Goal: Information Seeking & Learning: Learn about a topic

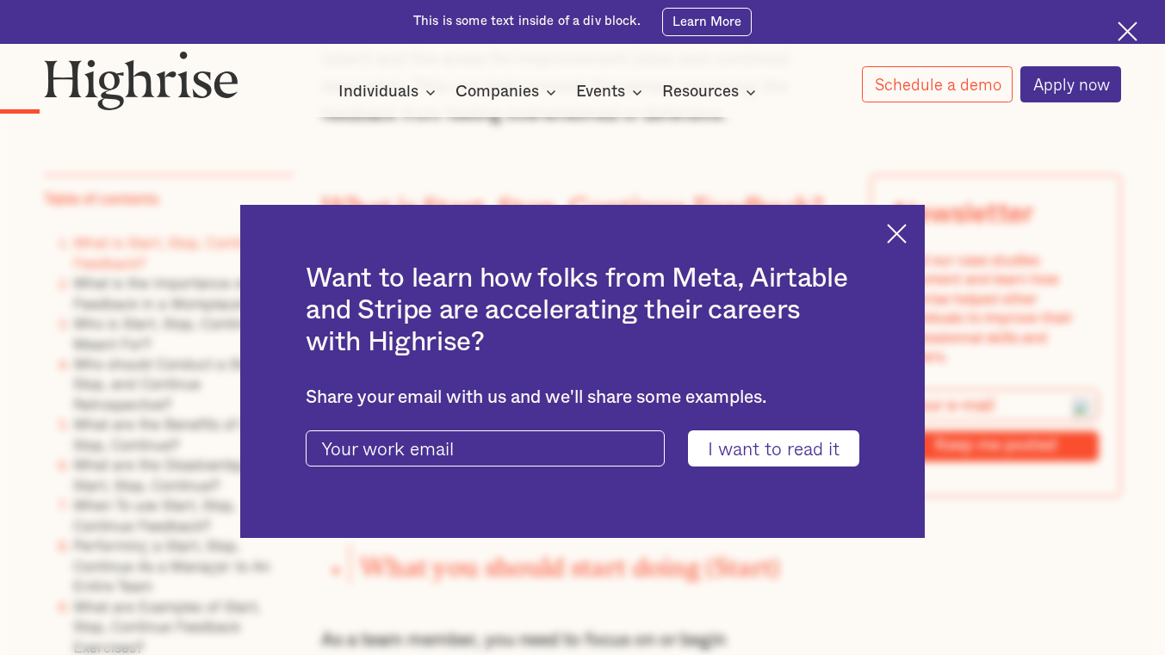
scroll to position [1463, 0]
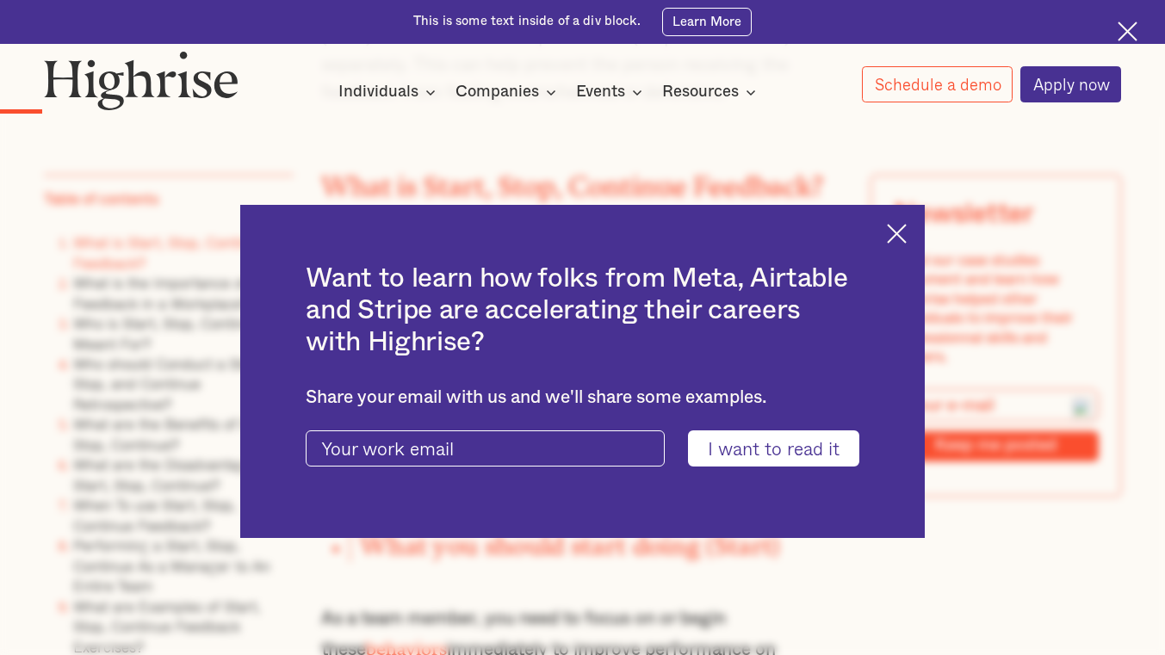
click at [906, 232] on img at bounding box center [897, 234] width 20 height 20
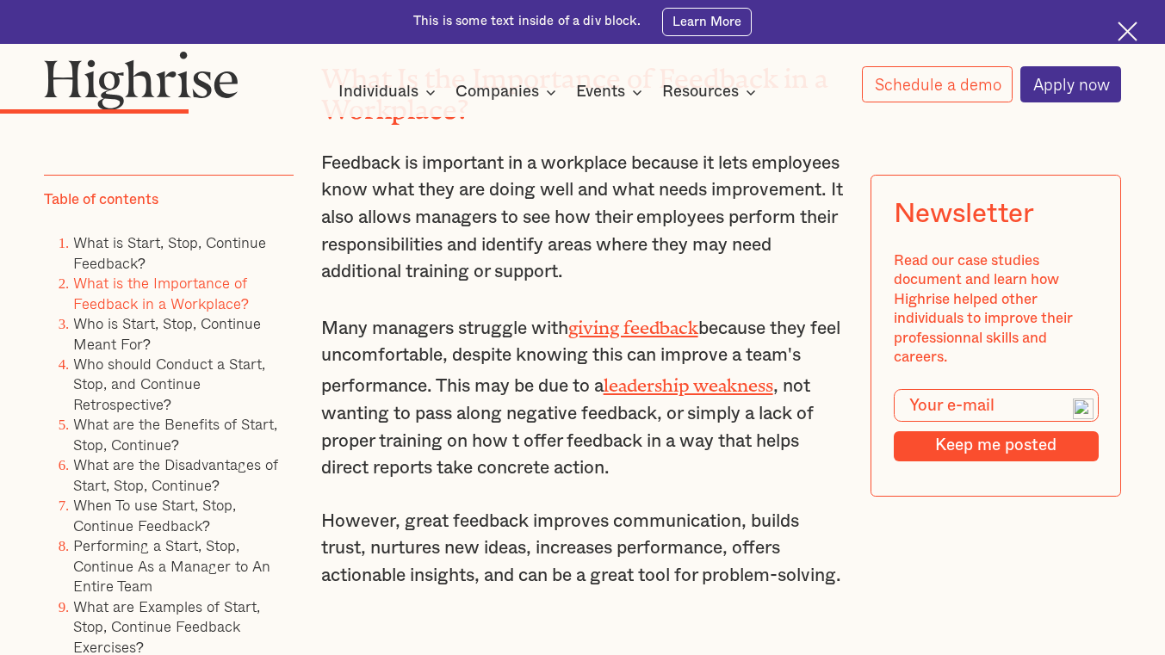
scroll to position [3185, 0]
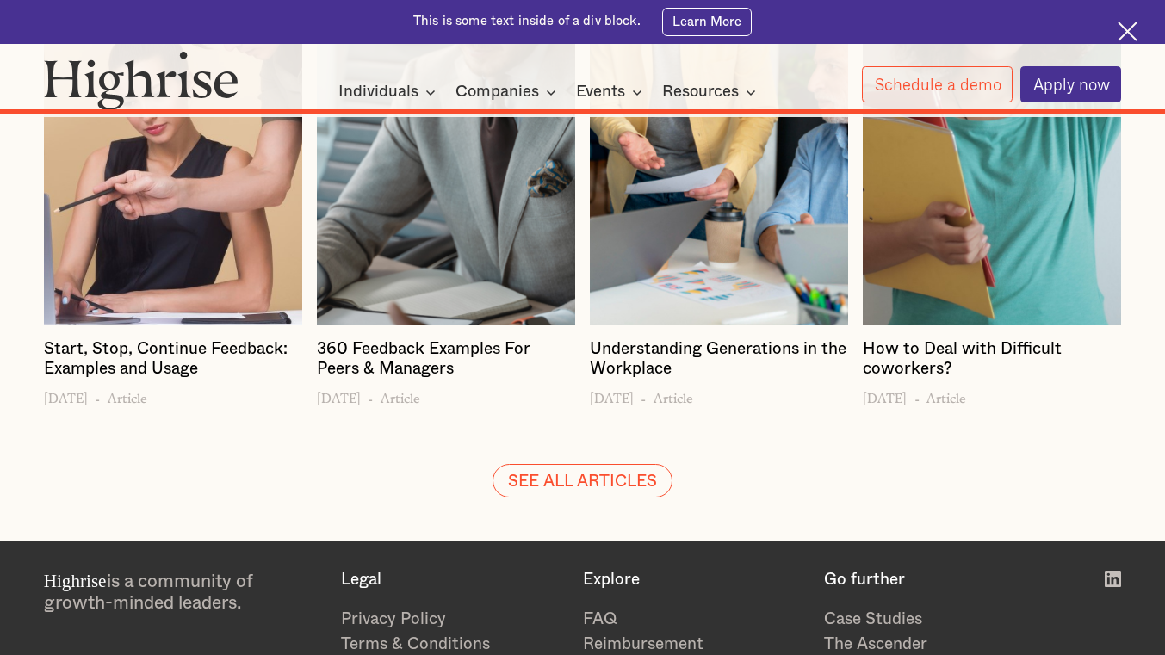
scroll to position [14632, 0]
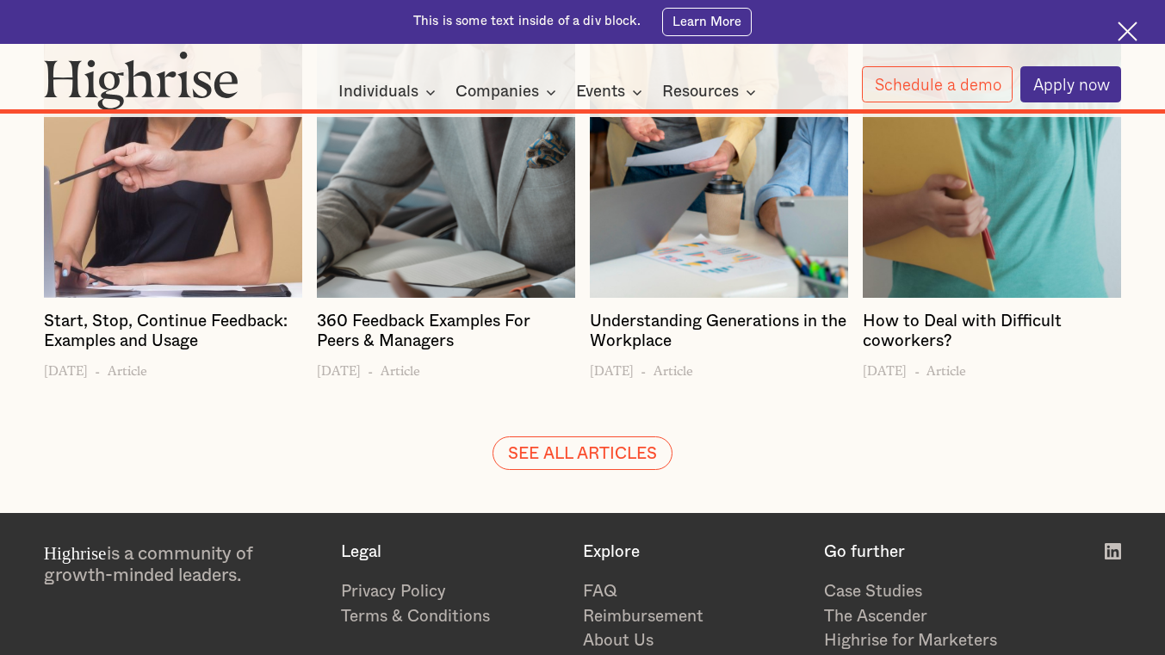
click at [391, 352] on h4 "360 Feedback Examples For Peers & Managers" at bounding box center [446, 332] width 258 height 40
click at [417, 275] on div at bounding box center [446, 79] width 258 height 436
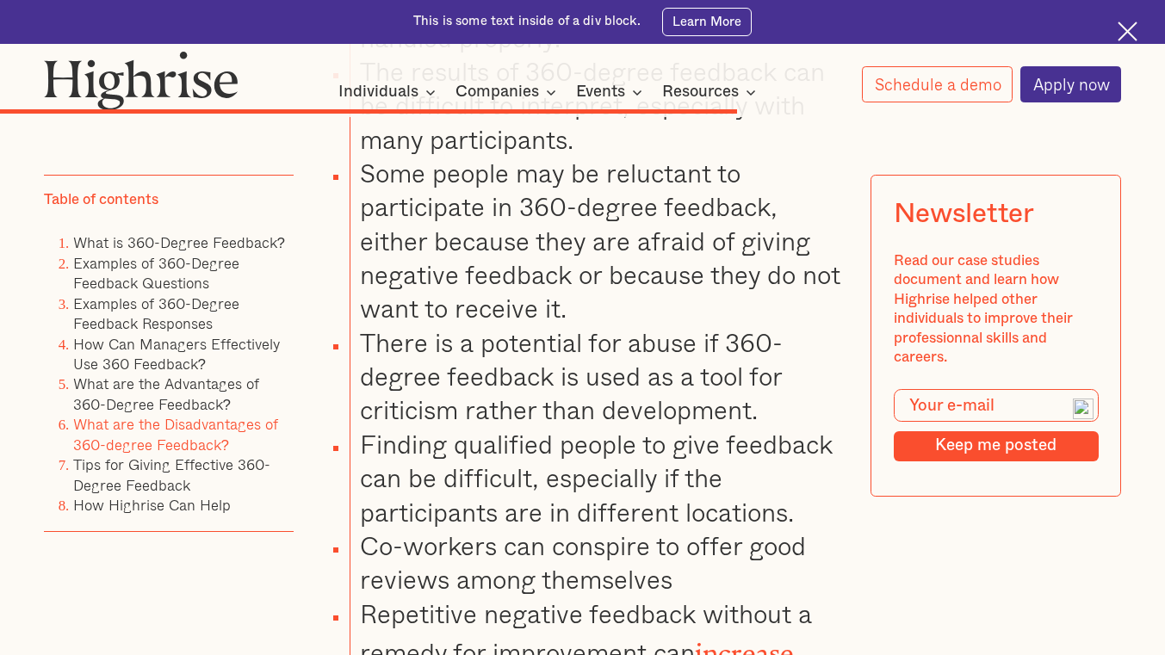
scroll to position [9038, 0]
